Goal: Browse casually

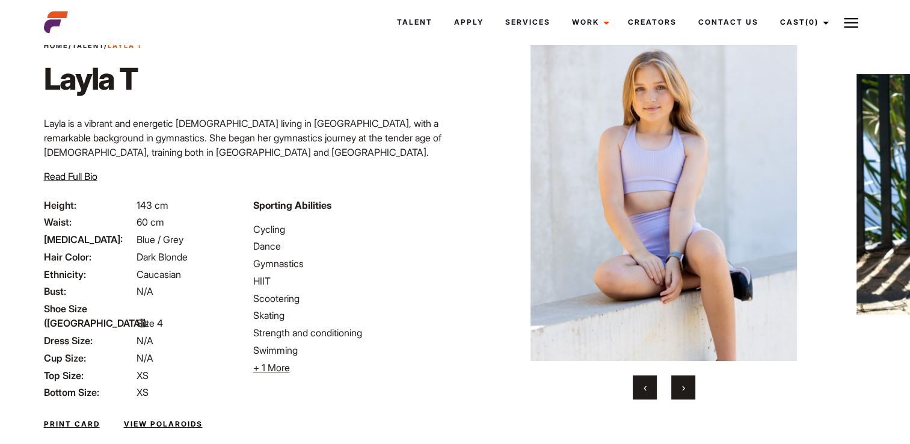
scroll to position [117, 0]
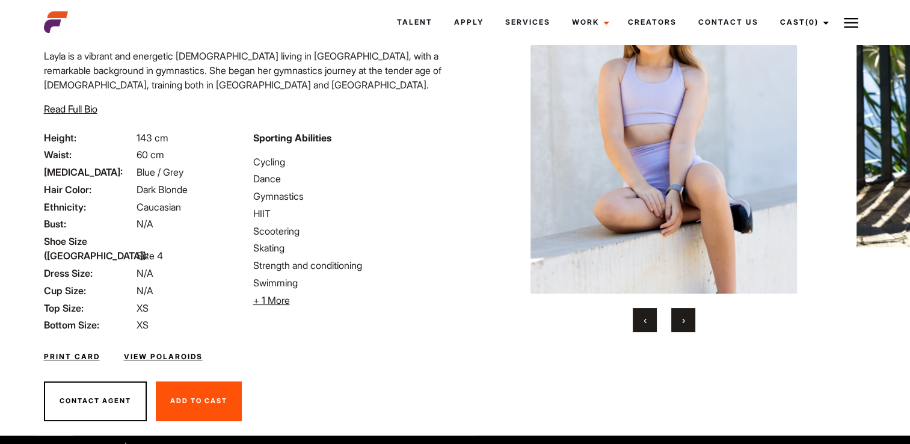
click at [682, 318] on span "›" at bounding box center [683, 320] width 3 height 12
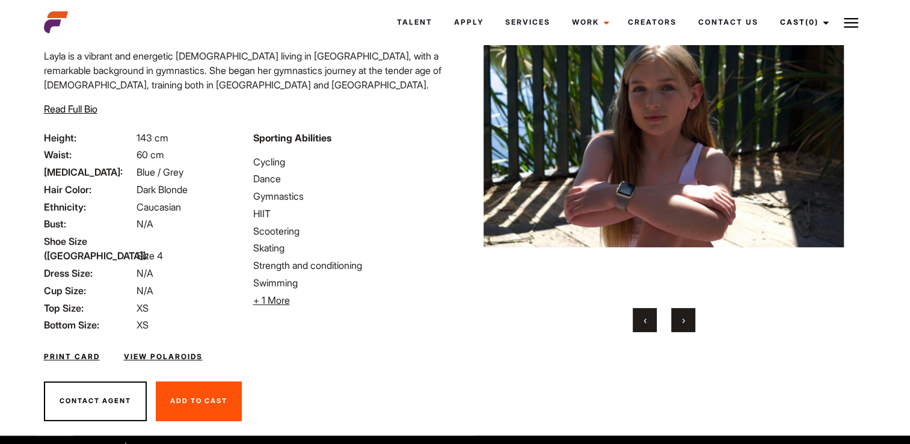
click at [682, 318] on span "›" at bounding box center [683, 320] width 3 height 12
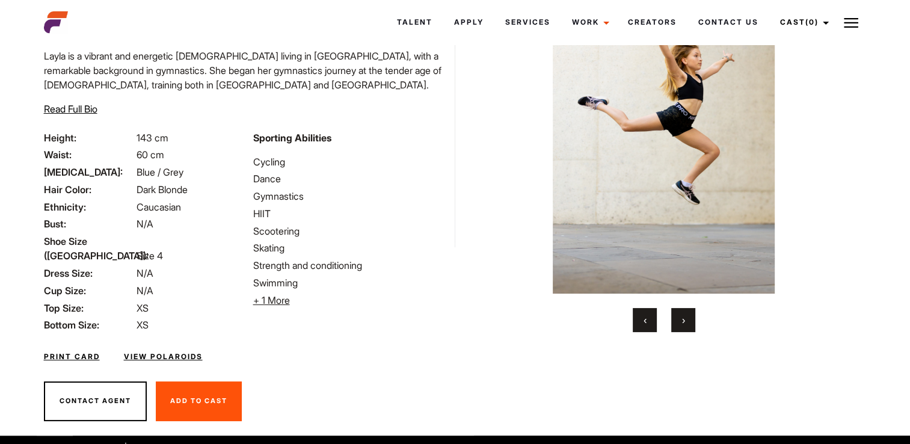
click at [682, 318] on span "›" at bounding box center [683, 320] width 3 height 12
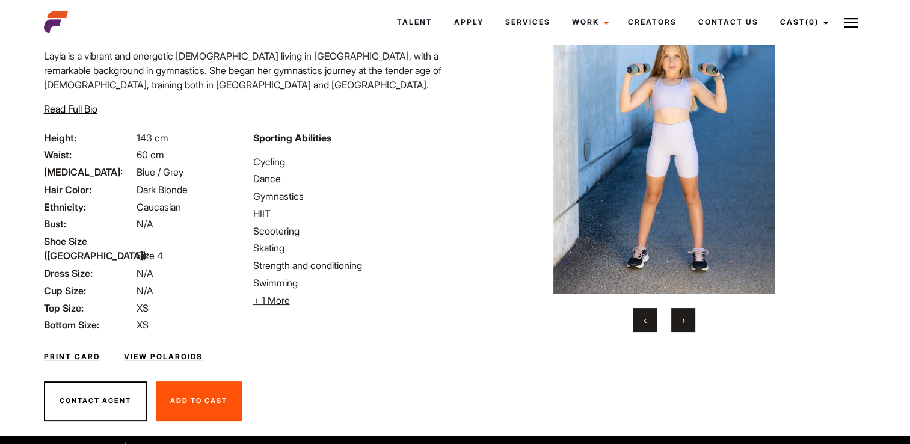
click at [682, 318] on span "›" at bounding box center [683, 320] width 3 height 12
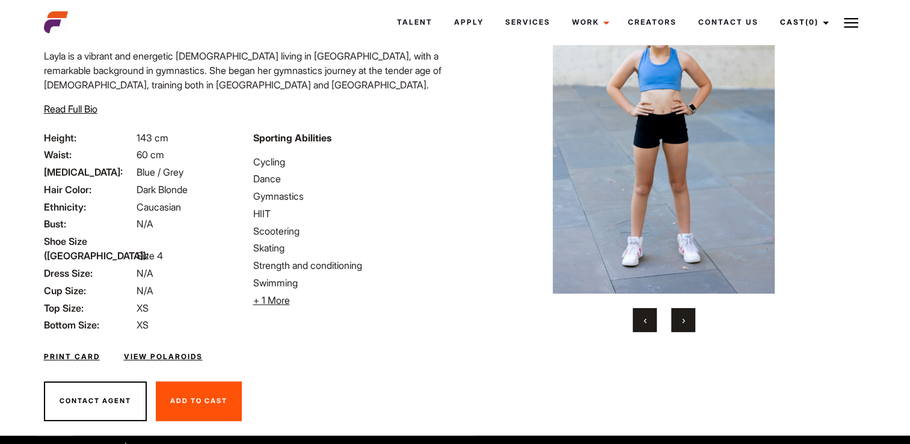
click at [682, 318] on span "›" at bounding box center [683, 320] width 3 height 12
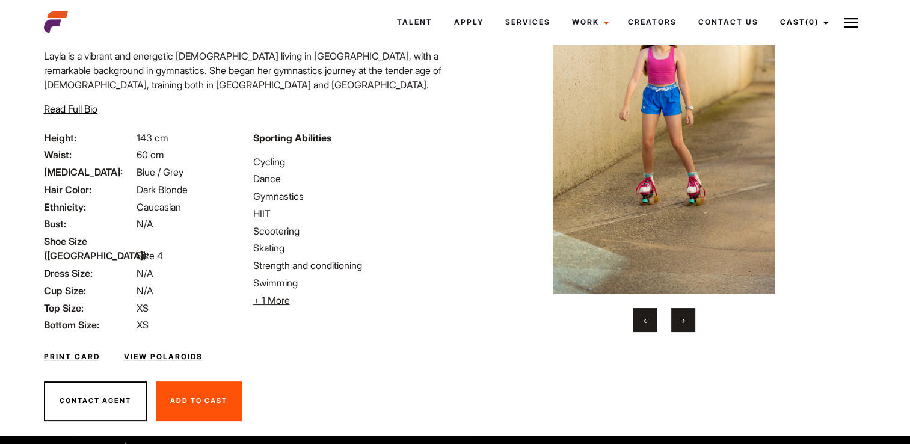
click at [682, 318] on span "›" at bounding box center [683, 320] width 3 height 12
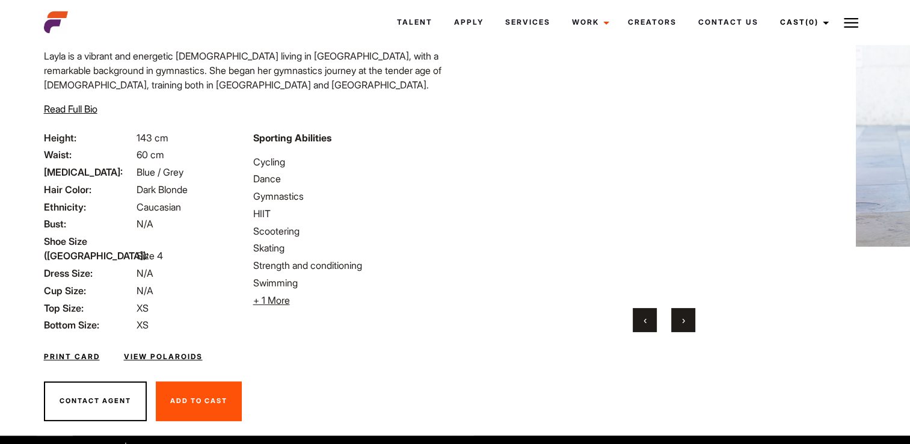
click at [682, 318] on span "›" at bounding box center [683, 320] width 3 height 12
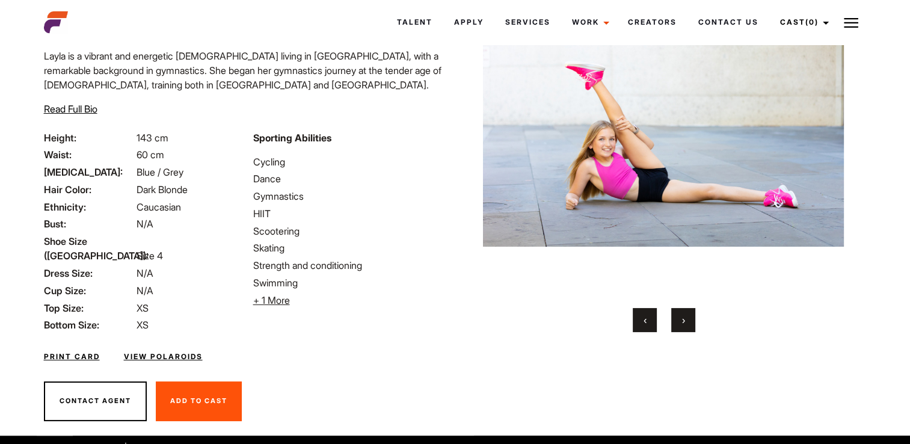
click at [682, 318] on span "›" at bounding box center [683, 320] width 3 height 12
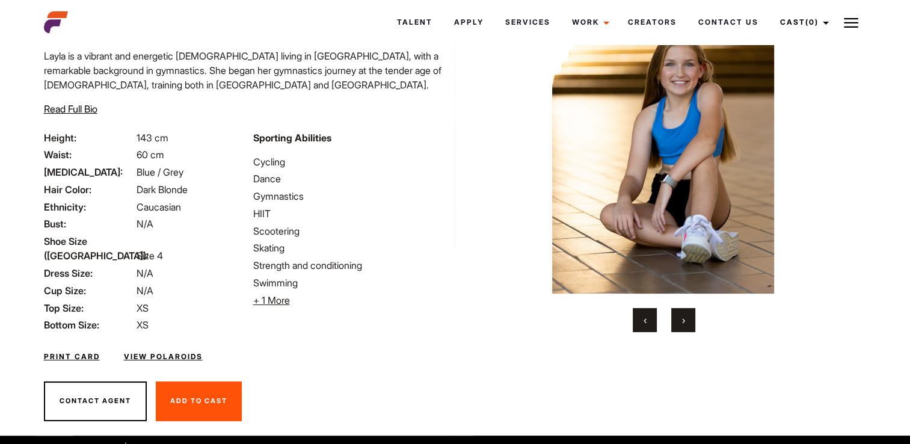
click at [682, 318] on span "›" at bounding box center [683, 320] width 3 height 12
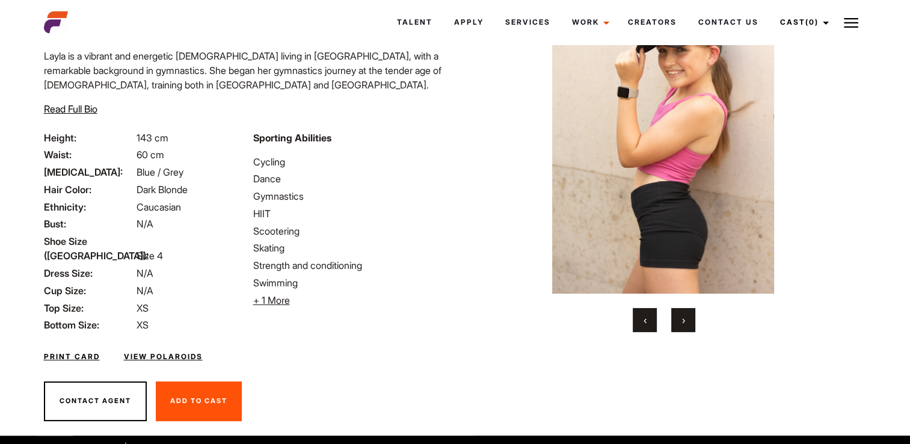
click at [682, 318] on span "›" at bounding box center [683, 320] width 3 height 12
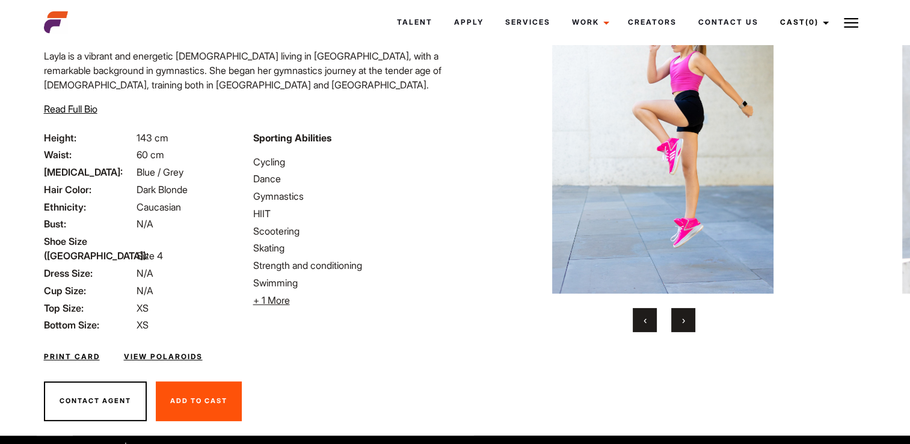
click at [682, 318] on span "›" at bounding box center [683, 320] width 3 height 12
